Goal: Use online tool/utility: Utilize a website feature to perform a specific function

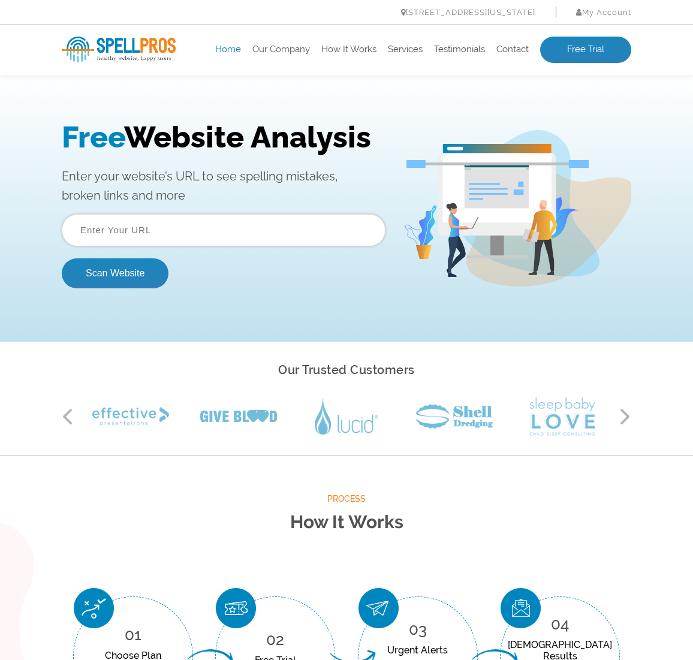
click at [196, 229] on input "text" at bounding box center [224, 230] width 324 height 32
type input "v"
paste input "[URL][DOMAIN_NAME]"
type input "[URL][DOMAIN_NAME]"
click at [111, 265] on button "Scan Website" at bounding box center [115, 273] width 107 height 30
